Goal: Use online tool/utility

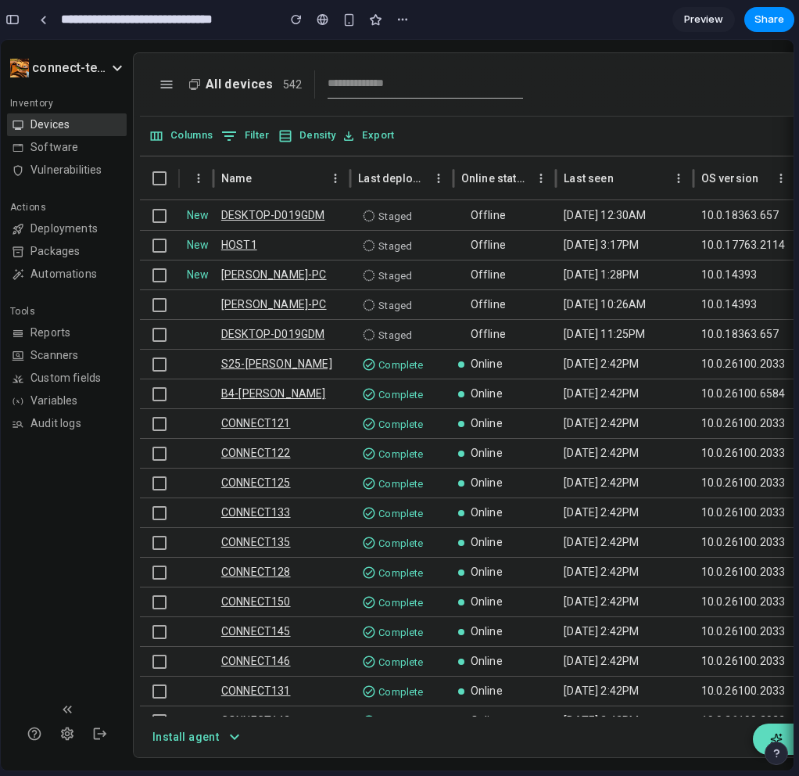
click at [774, 727] on button "AI Assistant" at bounding box center [773, 738] width 41 height 31
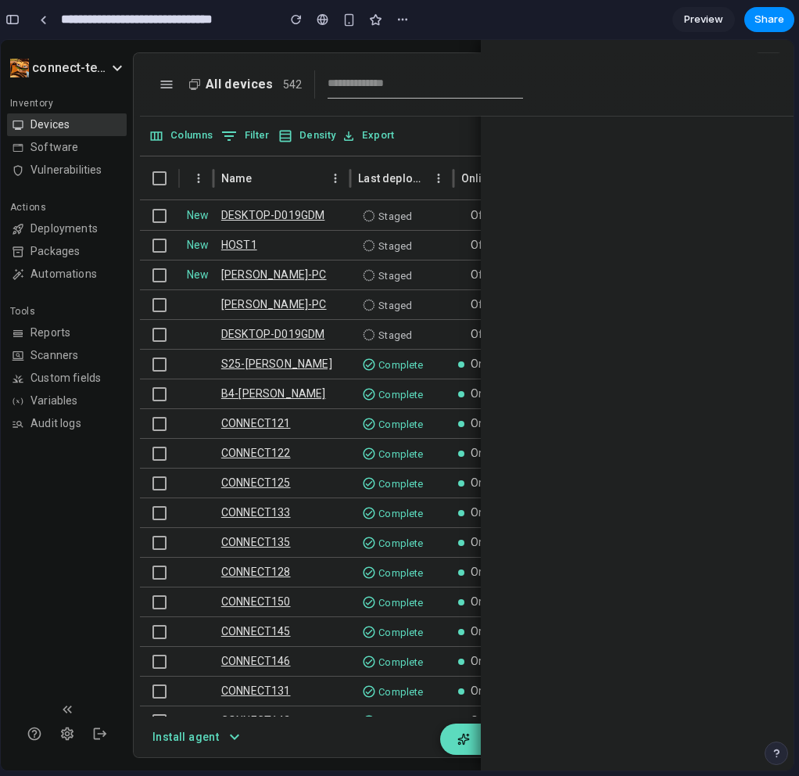
click at [460, 734] on button "AI Assistant" at bounding box center [460, 738] width 41 height 31
click at [445, 727] on button "AI Assistant" at bounding box center [460, 738] width 41 height 31
click at [461, 726] on button "AI Assistant" at bounding box center [460, 738] width 41 height 31
click at [459, 733] on icon "AI Assistant" at bounding box center [464, 739] width 13 height 13
